Goal: Transaction & Acquisition: Register for event/course

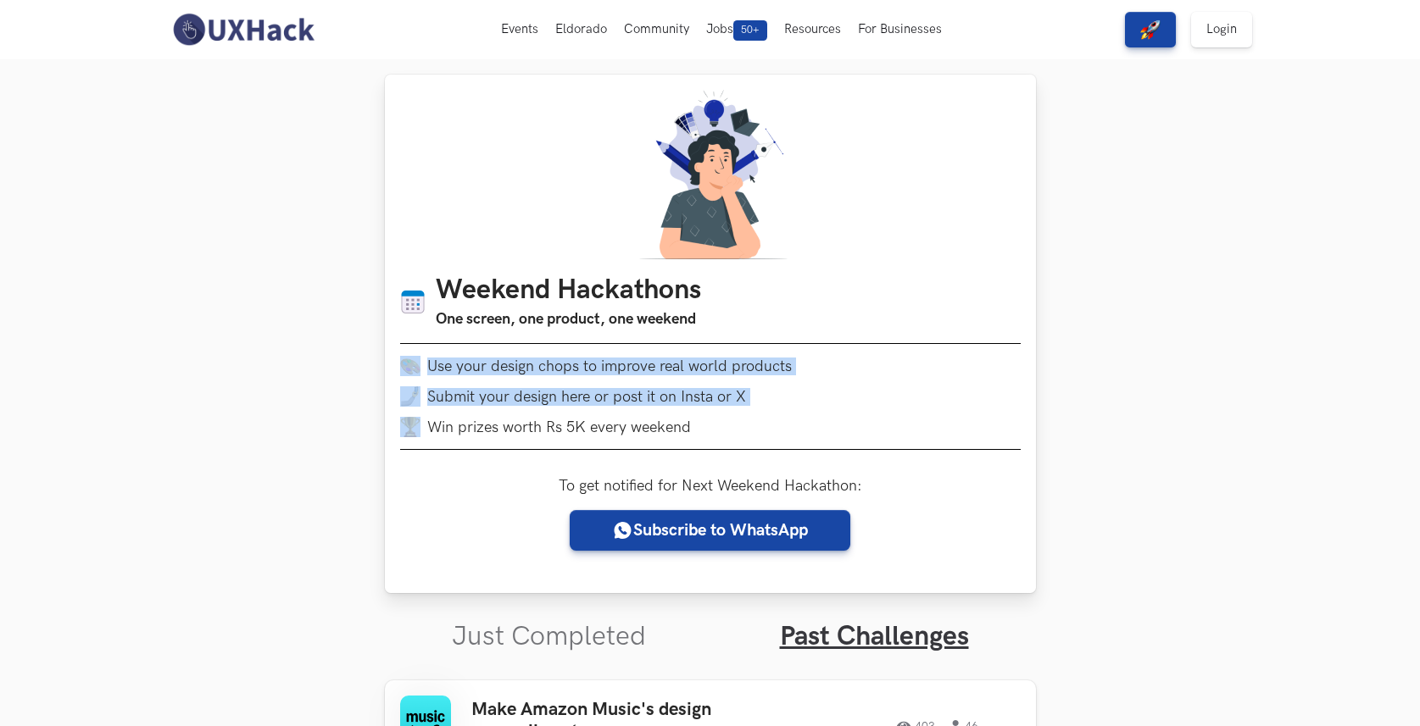
drag, startPoint x: 625, startPoint y: 380, endPoint x: 849, endPoint y: 433, distance: 230.0
click at [825, 428] on ul "Use your design chops to improve real world products Submit your design here or…" at bounding box center [710, 396] width 620 height 81
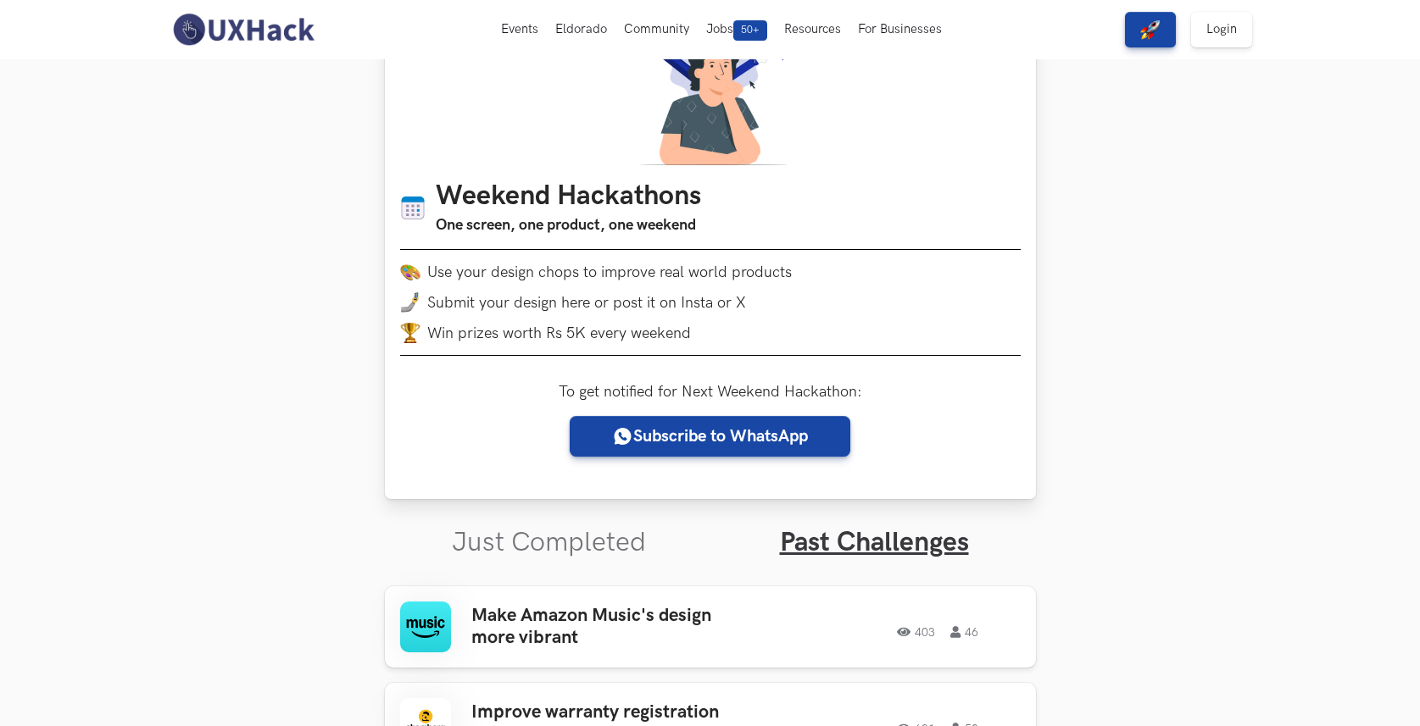
click at [973, 351] on div "Weekend Hackathons One screen, one product, one weekend Use your design chops t…" at bounding box center [710, 274] width 620 height 187
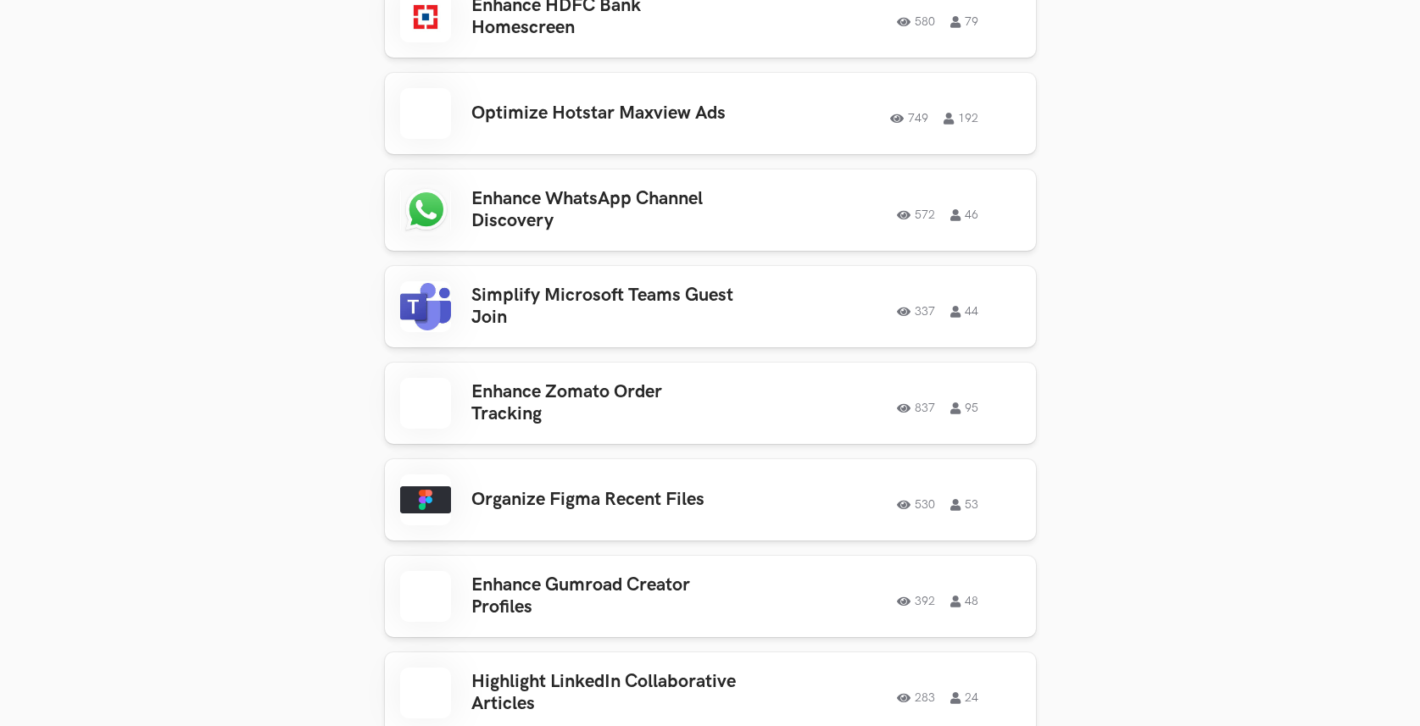
scroll to position [5976, 0]
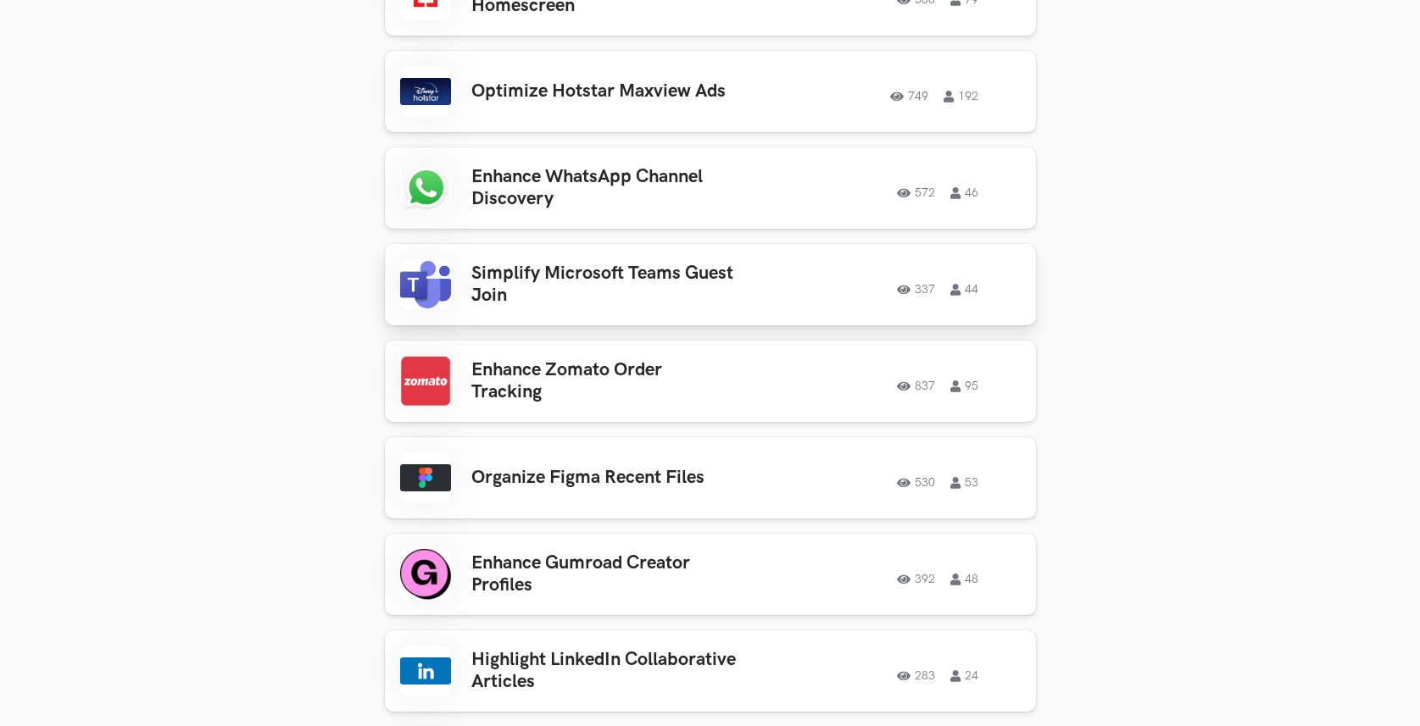
click at [647, 263] on h3 "Simplify Microsoft Teams Guest Join" at bounding box center [603, 285] width 264 height 45
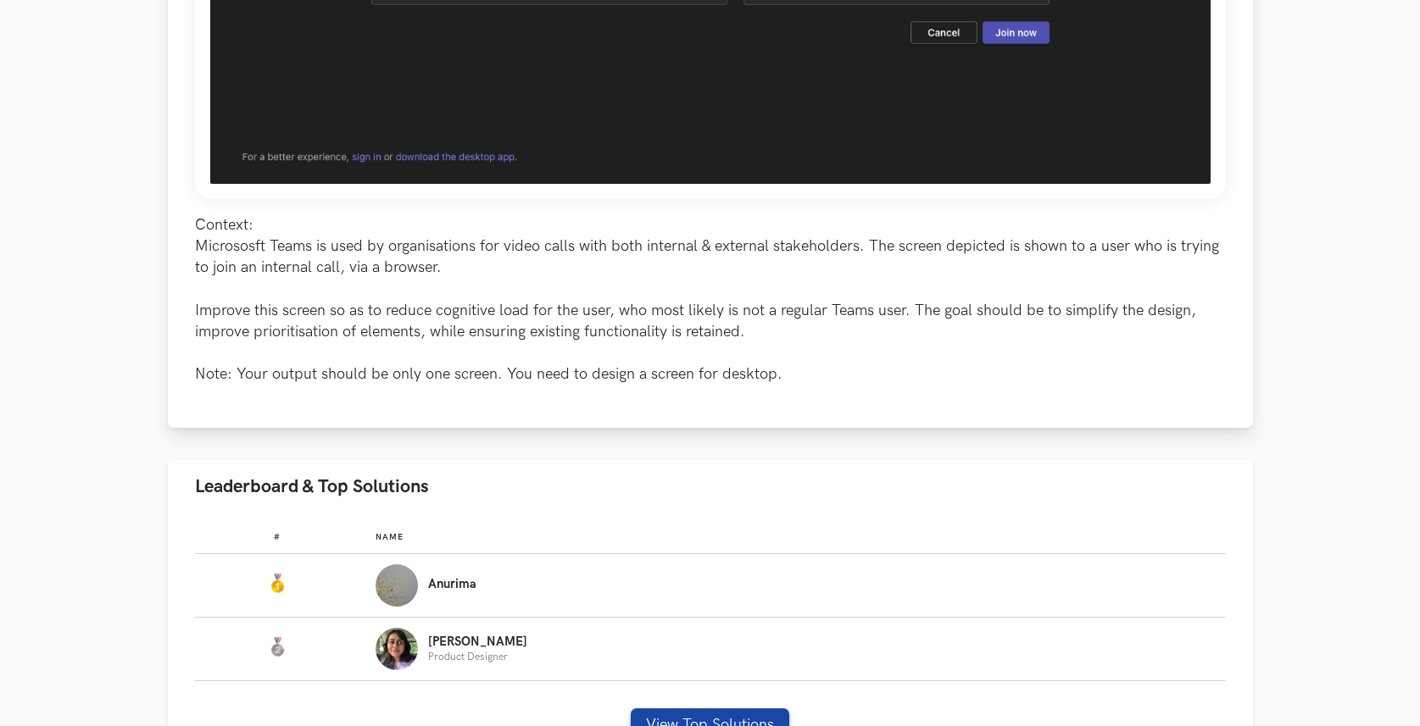
scroll to position [1077, 0]
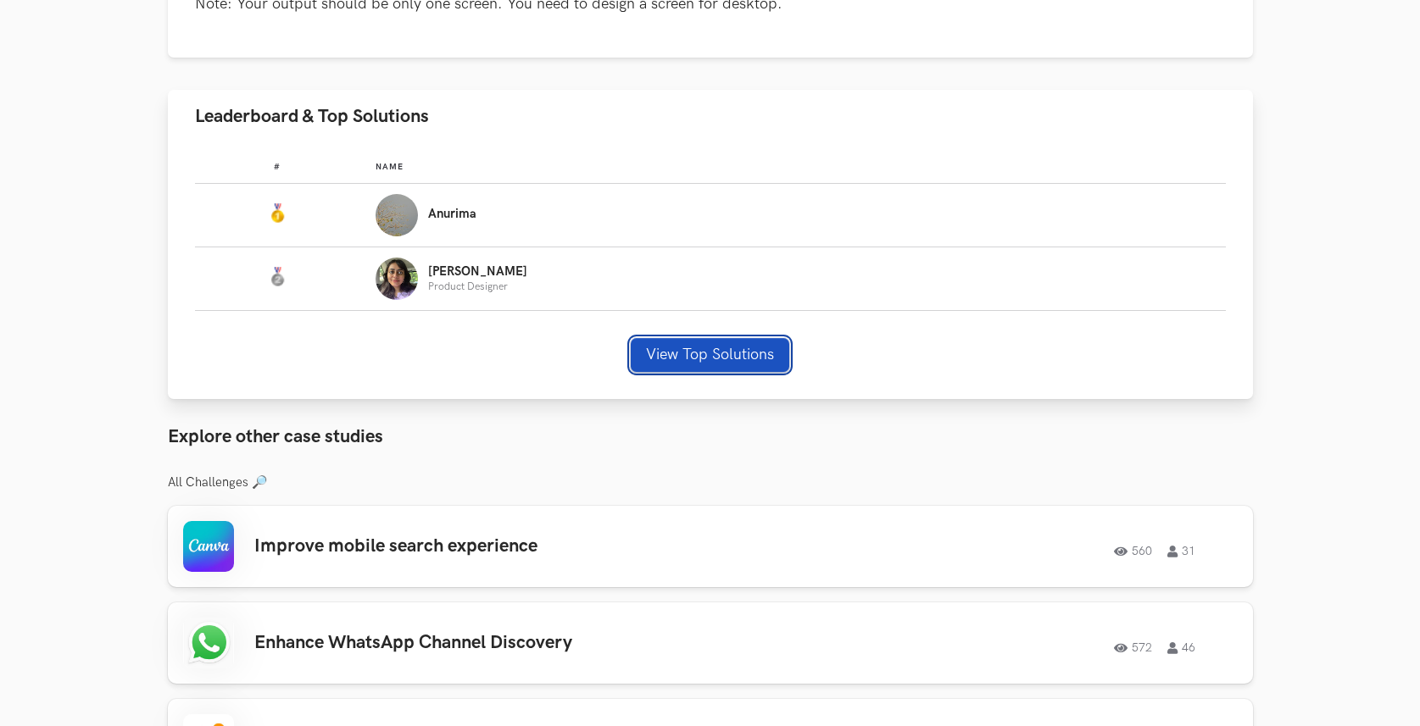
click at [709, 350] on button "View Top Solutions" at bounding box center [710, 355] width 158 height 34
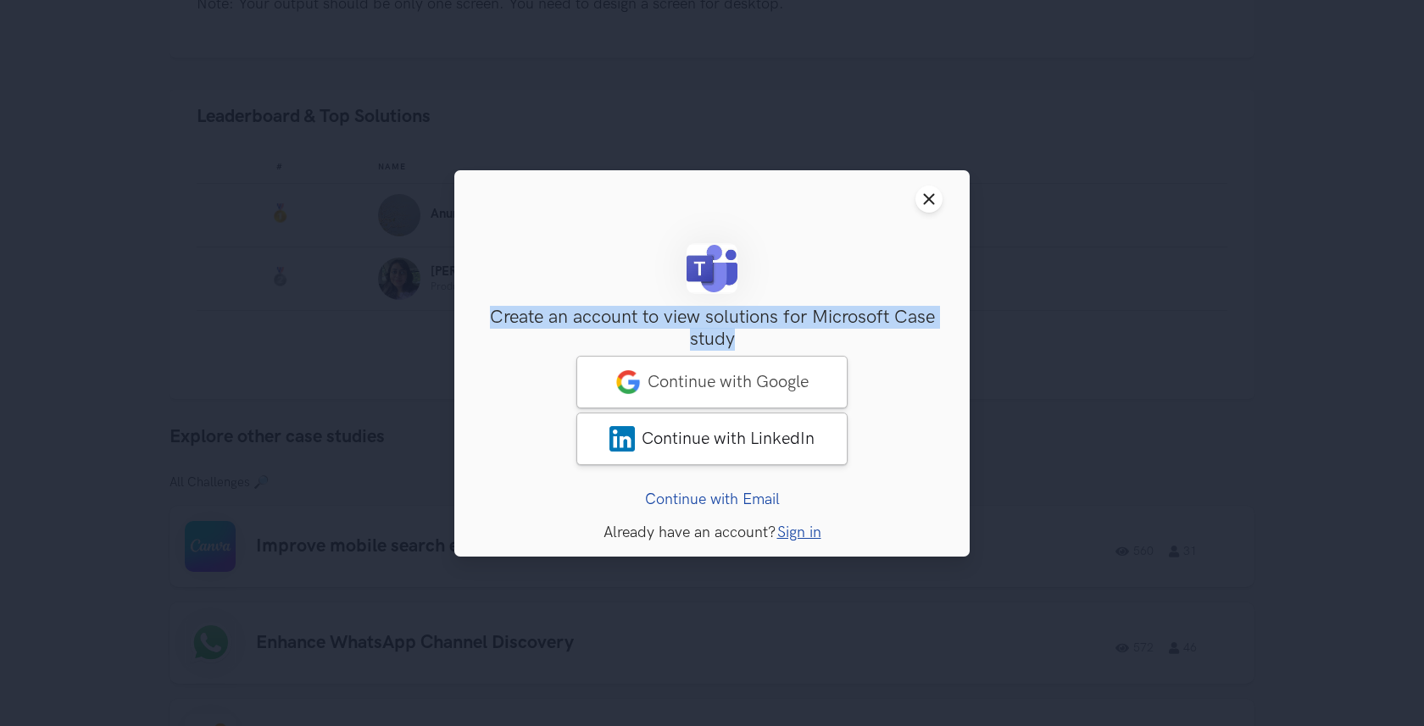
drag, startPoint x: 486, startPoint y: 314, endPoint x: 914, endPoint y: 335, distance: 427.6
click at [913, 335] on h3 "Create an account to view solutions for Microsoft Case study" at bounding box center [711, 329] width 461 height 45
click at [908, 336] on h3 "Create an account to view solutions for Microsoft Case study" at bounding box center [711, 329] width 461 height 45
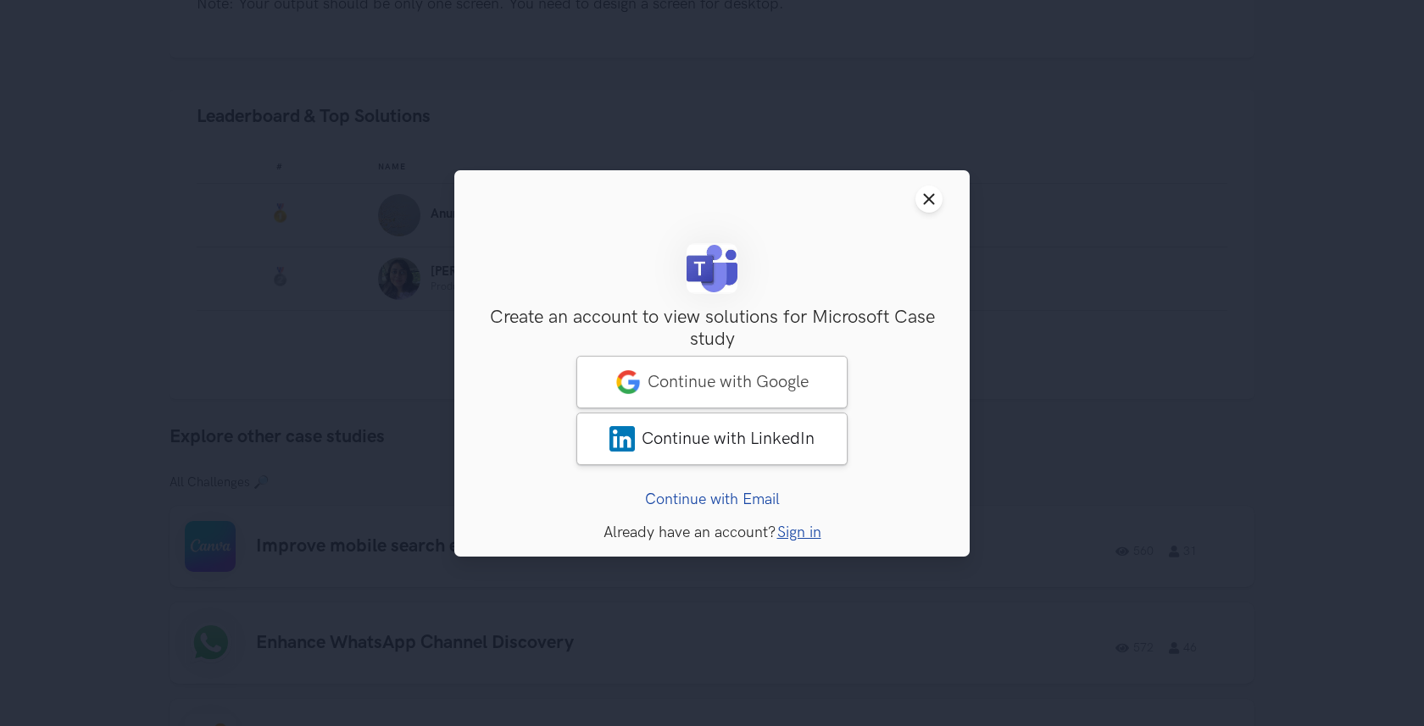
click at [748, 497] on link "Continue with Email" at bounding box center [712, 499] width 135 height 18
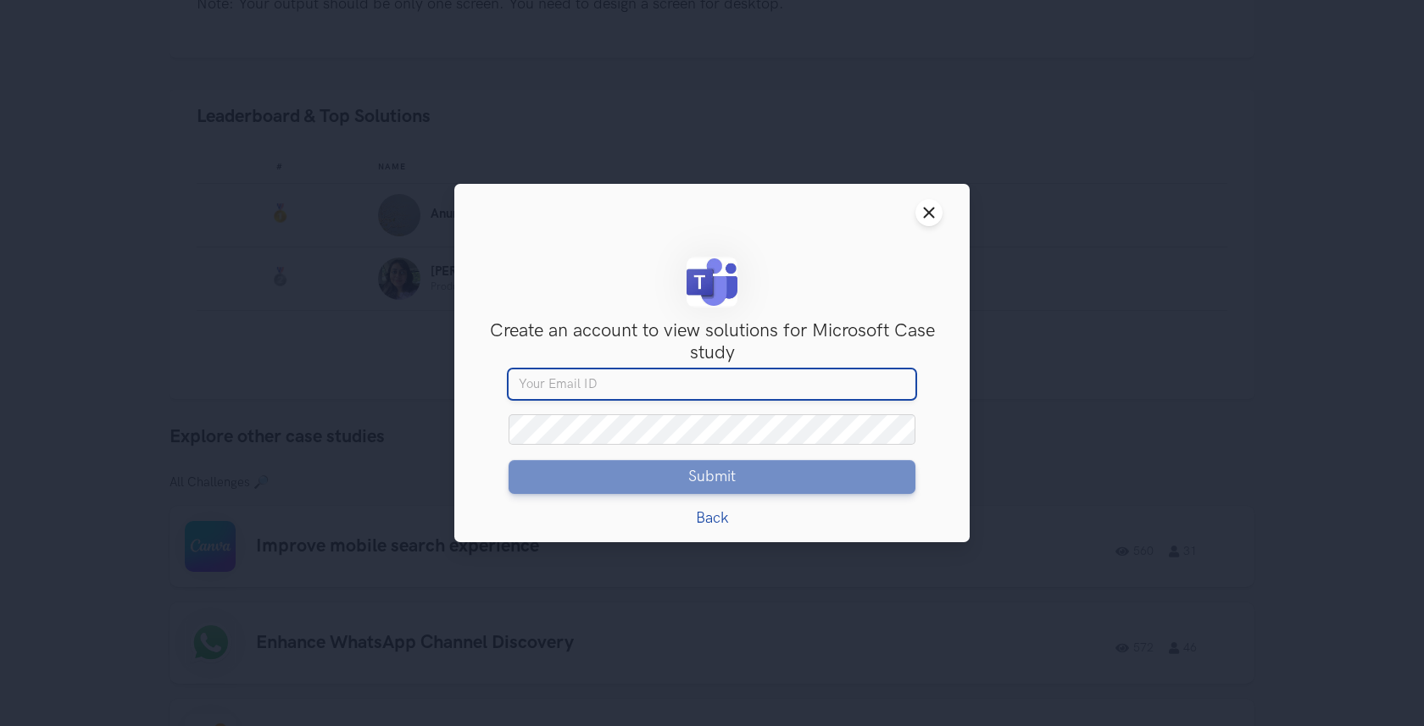
click at [733, 381] on input "Your email" at bounding box center [712, 385] width 407 height 31
type input "roshinkm17@gmail.com"
drag, startPoint x: 701, startPoint y: 392, endPoint x: 467, endPoint y: 382, distance: 234.1
click at [484, 381] on div "Sign Up Create an account to view solutions for Microsoft Case study Access to …" at bounding box center [711, 392] width 461 height 270
type input "testing@email.com"
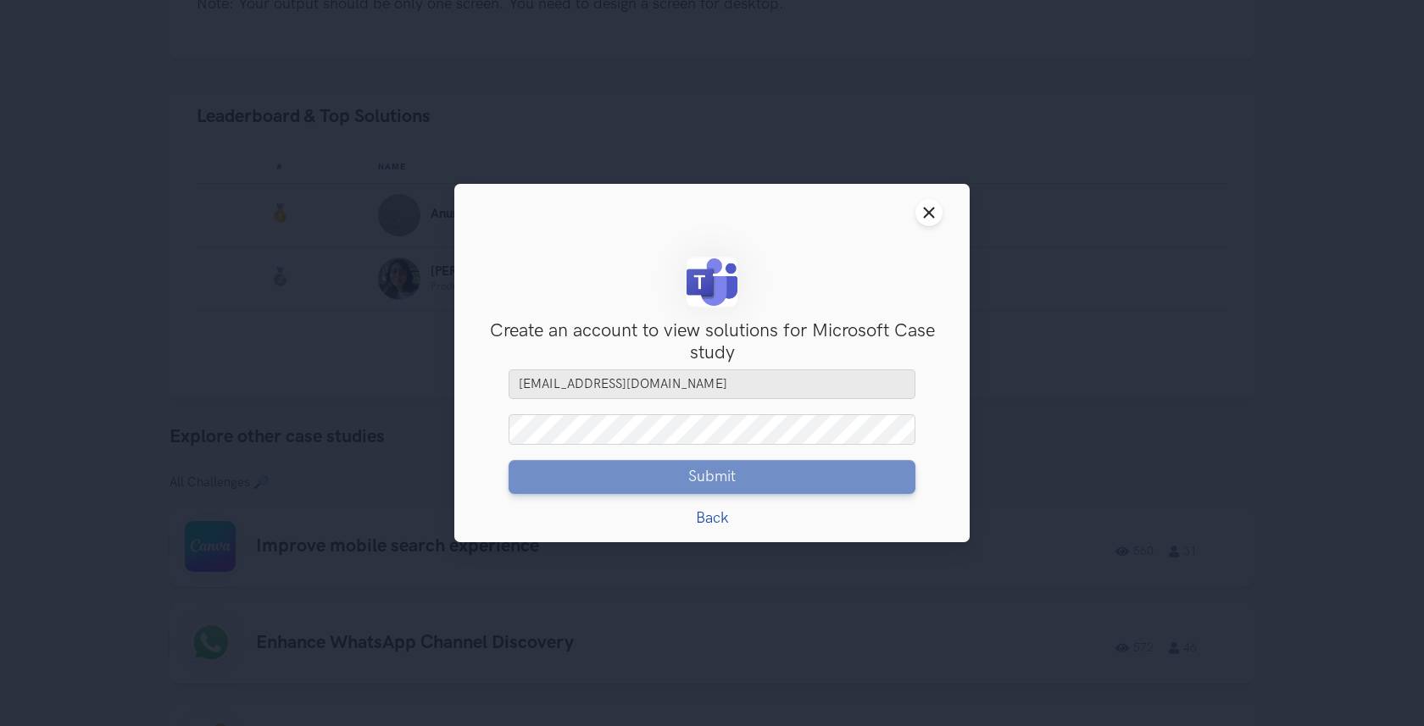
click at [870, 325] on h3 "Create an account to view solutions for Microsoft Case study" at bounding box center [711, 342] width 461 height 45
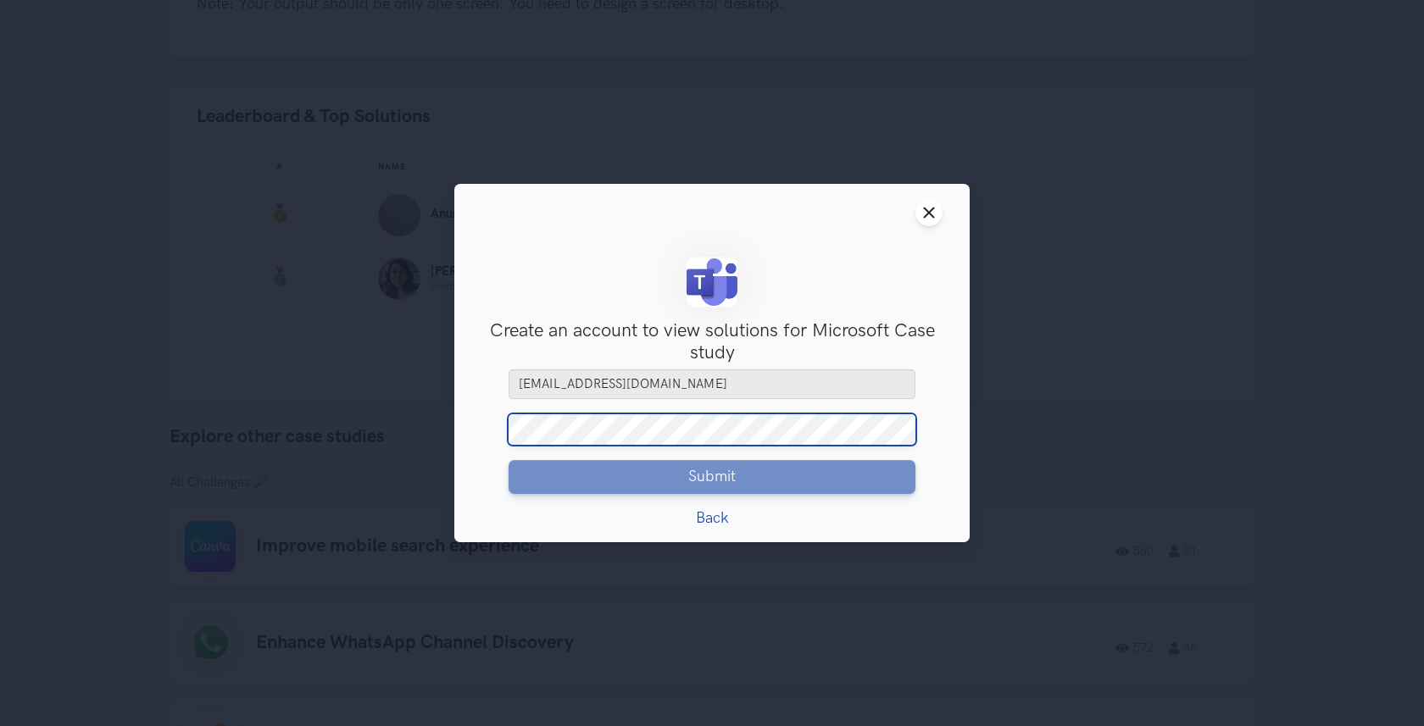
click at [420, 414] on div "Close modal window Sign Up Create an account to view solutions for Microsoft Ca…" at bounding box center [712, 363] width 1424 height 726
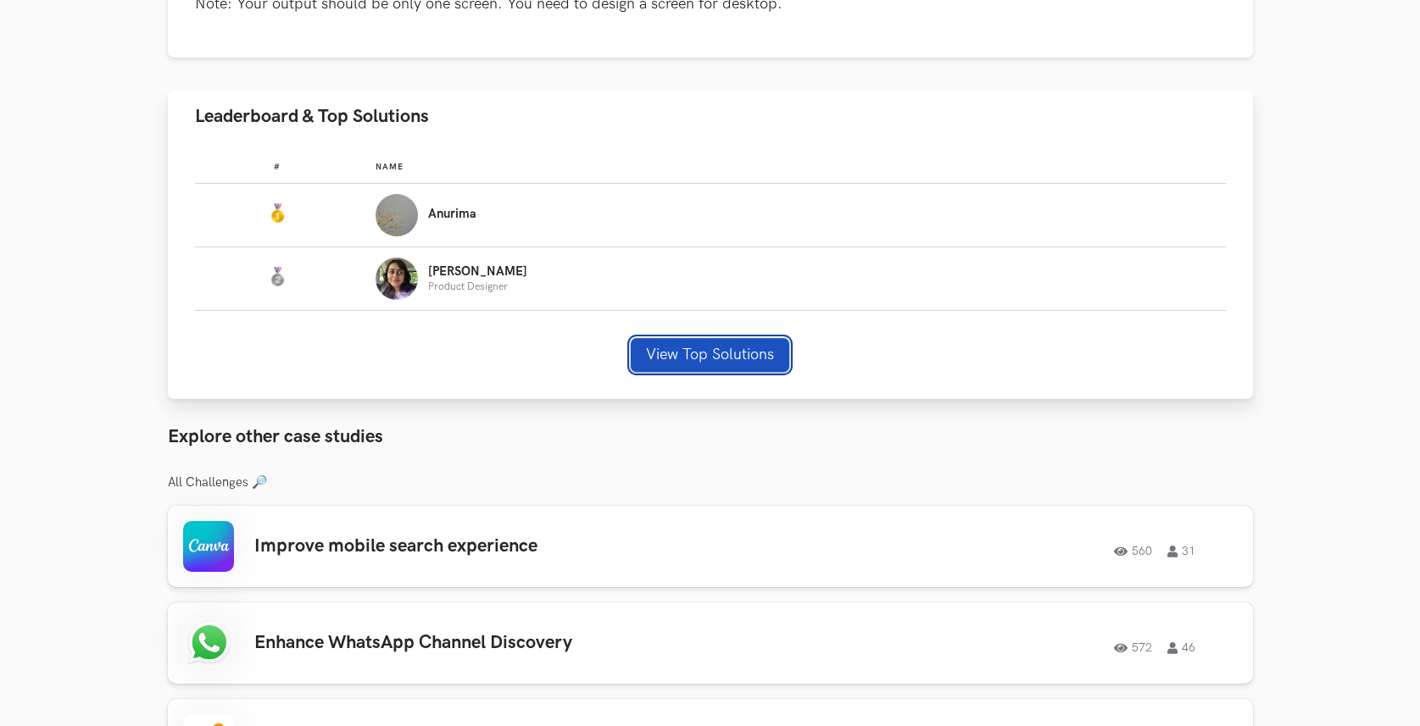
click at [675, 361] on button "View Top Solutions" at bounding box center [710, 355] width 158 height 34
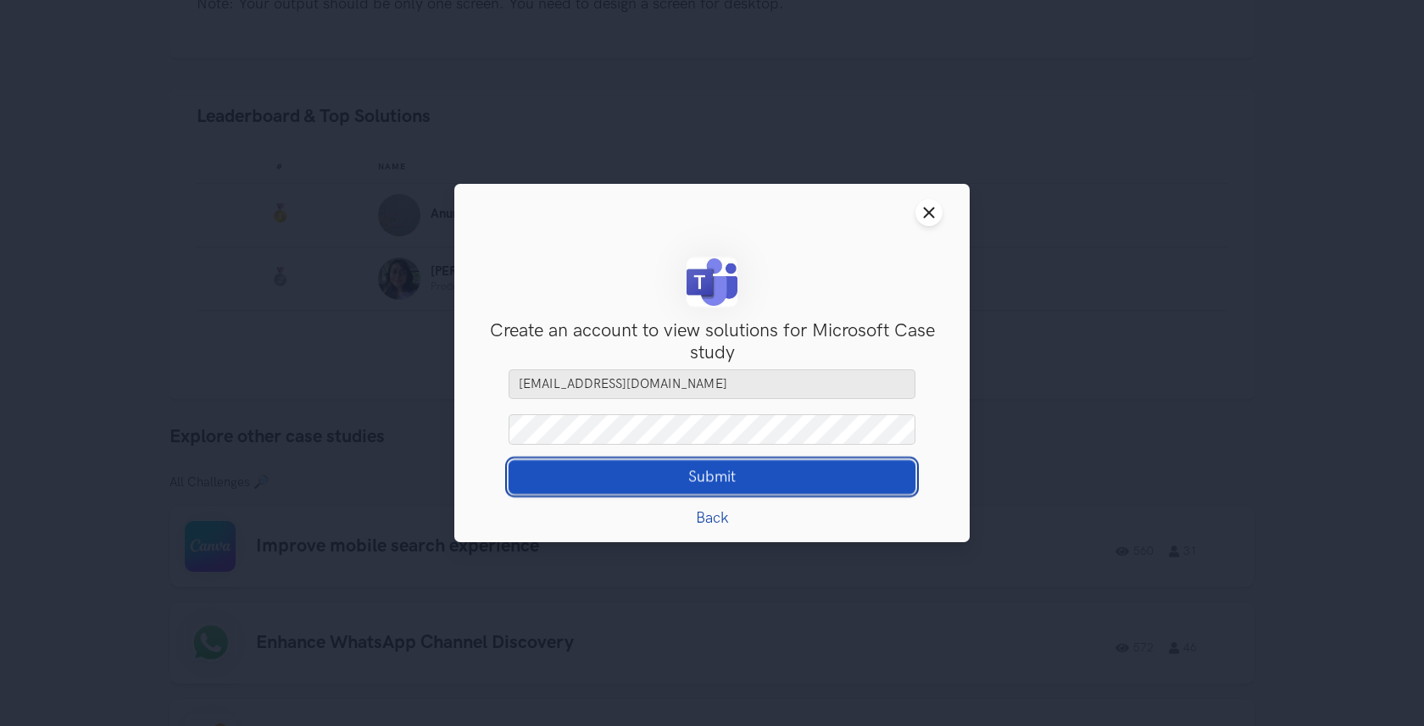
click at [597, 472] on button "Submit Loading" at bounding box center [712, 477] width 407 height 34
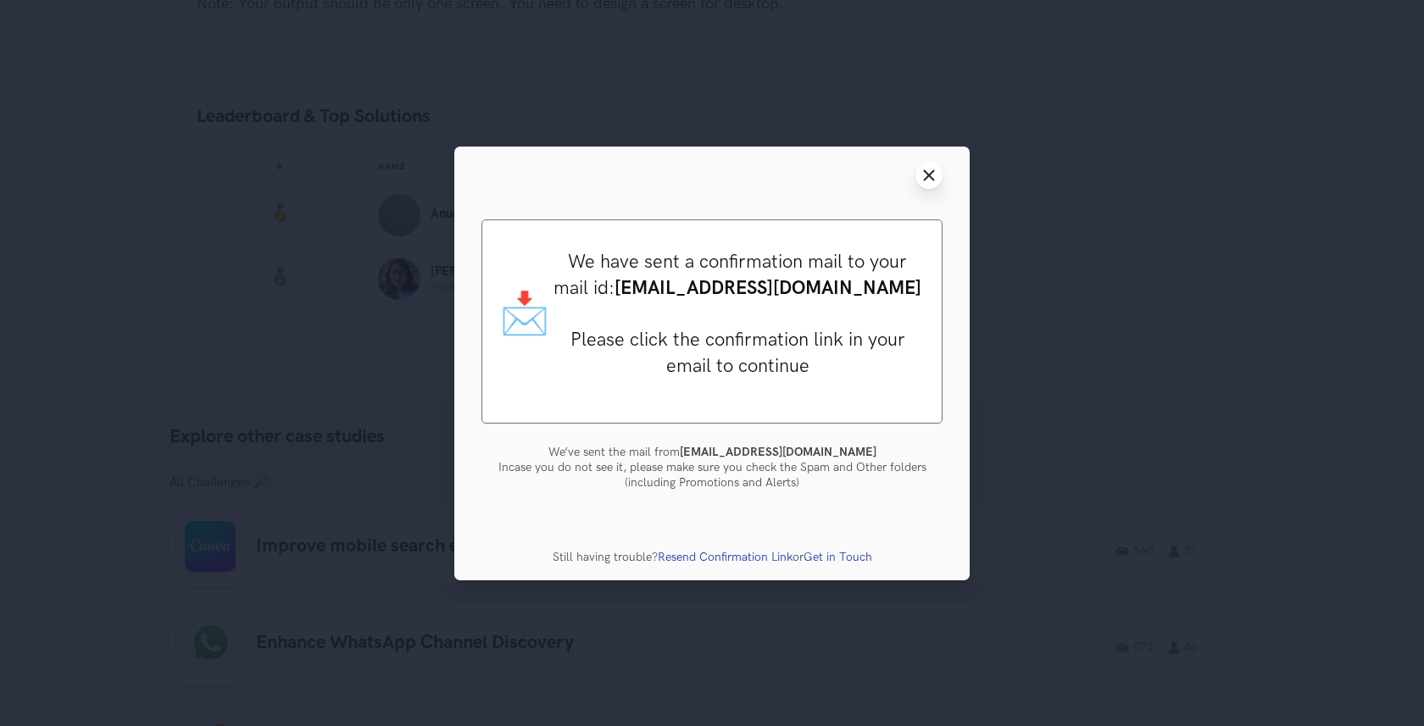
click at [933, 170] on line at bounding box center [929, 174] width 9 height 9
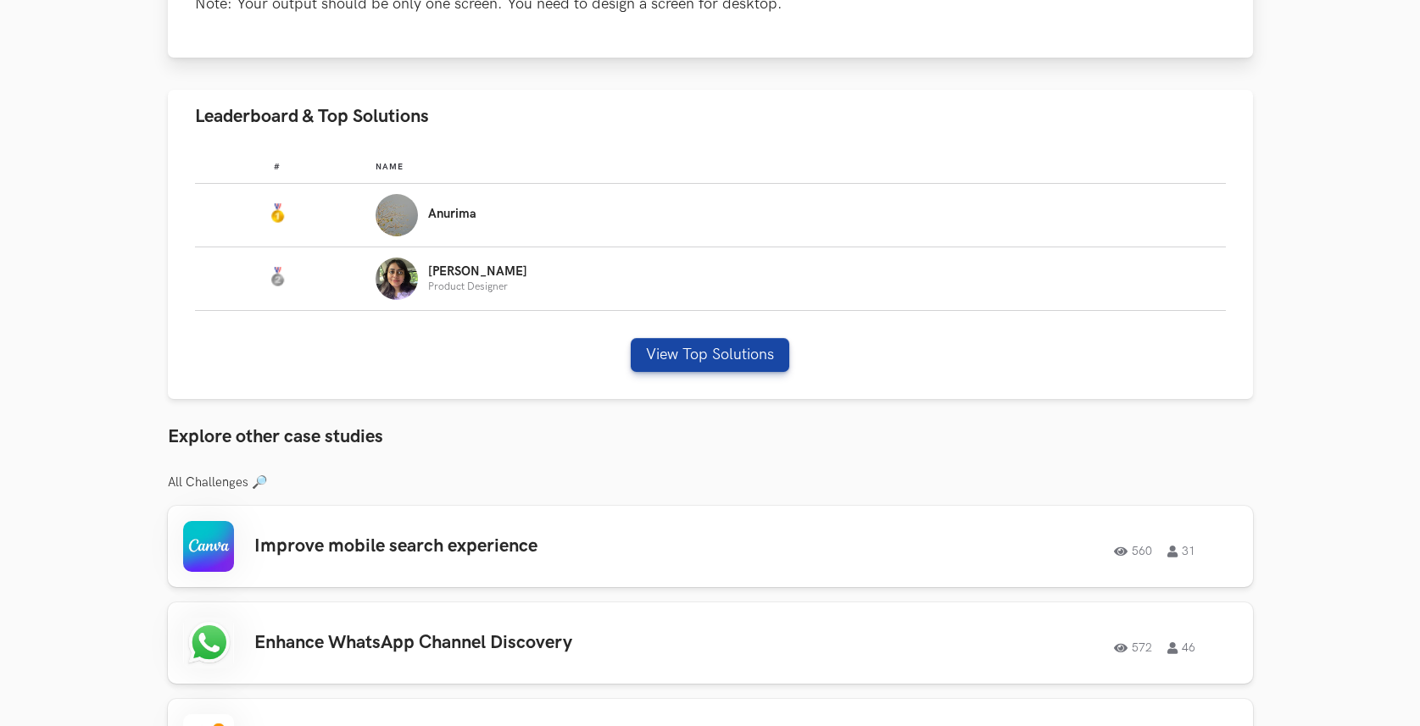
scroll to position [697, 0]
